Goal: Transaction & Acquisition: Purchase product/service

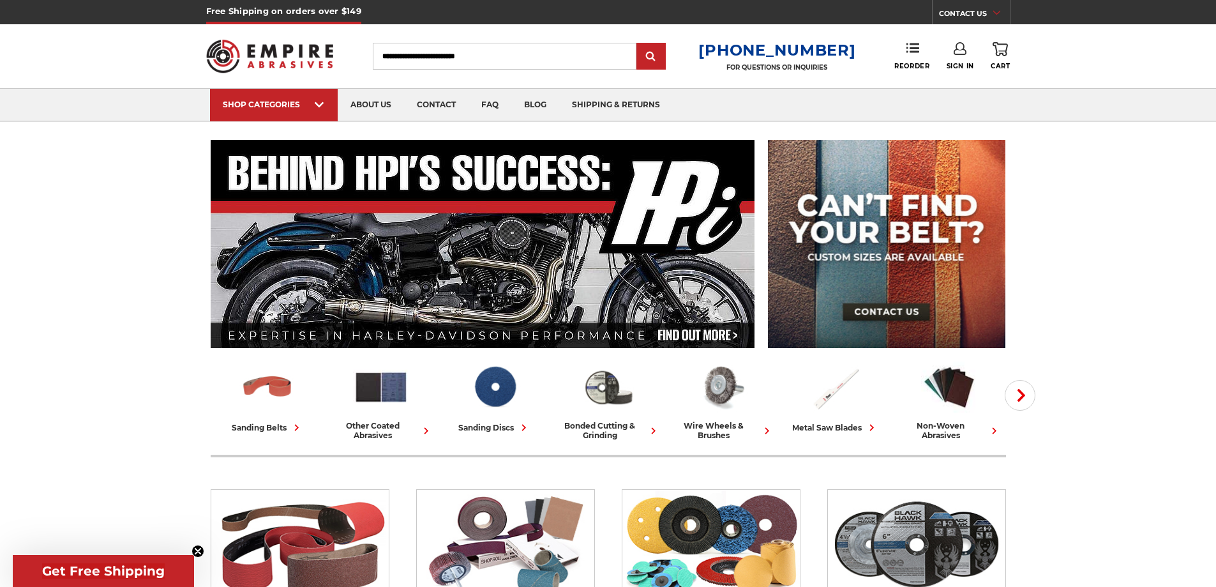
scroll to position [191, 0]
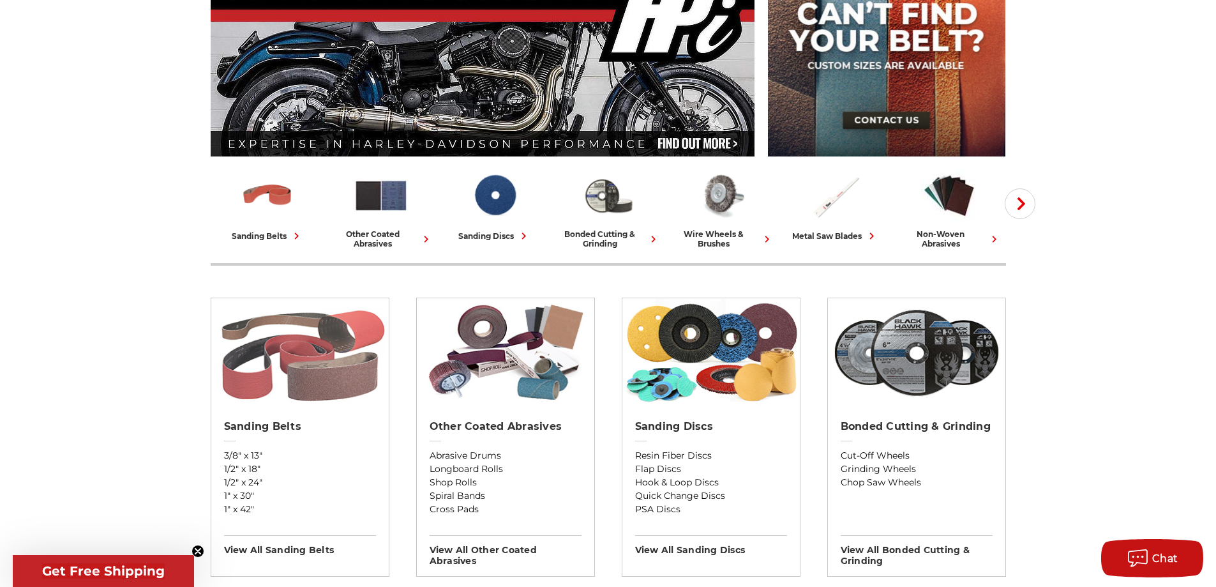
click at [348, 365] on img at bounding box center [299, 352] width 177 height 109
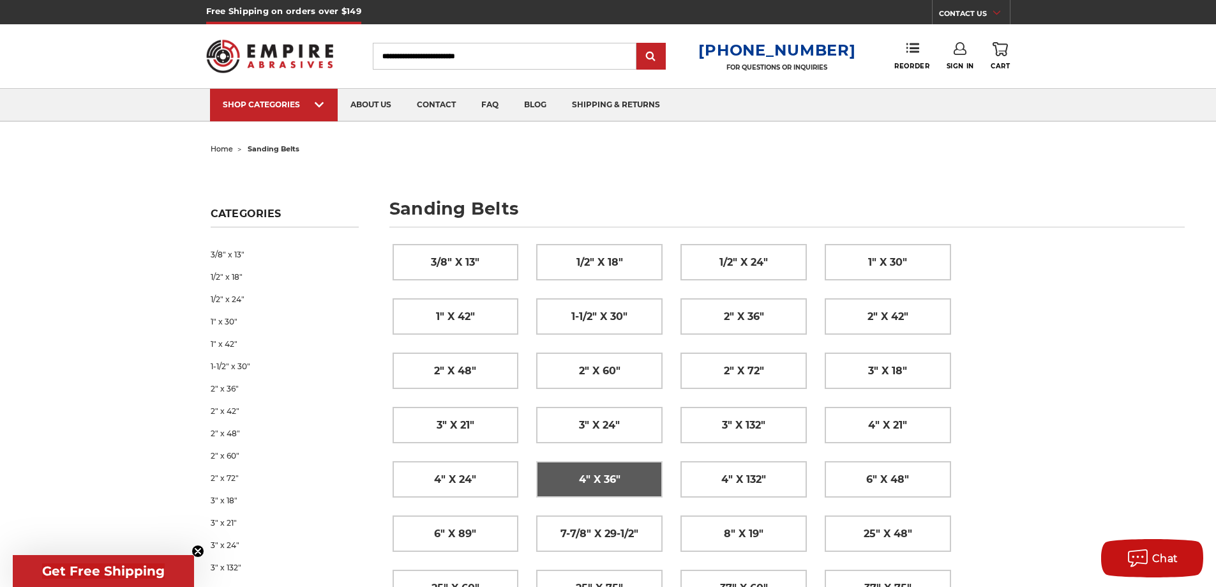
click at [627, 488] on link "4" x 36"" at bounding box center [599, 478] width 125 height 35
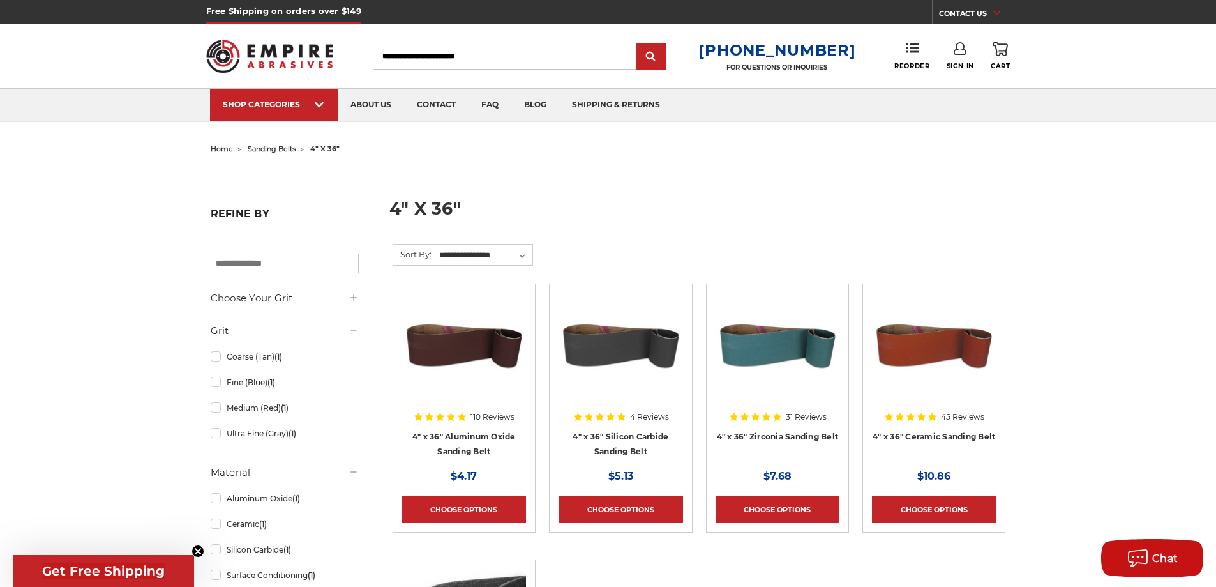
click at [468, 350] on img at bounding box center [464, 344] width 124 height 102
